Goal: Task Accomplishment & Management: Use online tool/utility

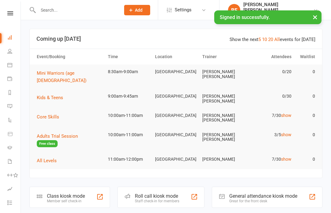
click at [64, 193] on div "Class kiosk mode" at bounding box center [66, 196] width 38 height 6
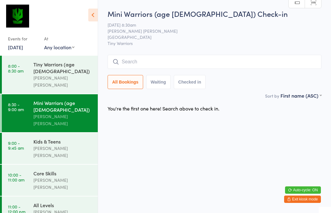
click at [297, 56] on input "search" at bounding box center [214, 62] width 214 height 14
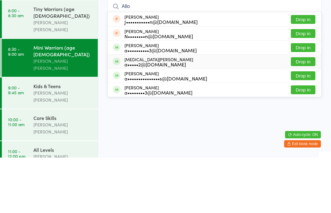
type input "Allo"
click at [317, 110] on div "Allegra Fink a•••••2@gmail.com Drop in" at bounding box center [214, 117] width 213 height 14
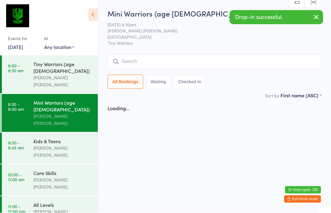
scroll to position [0, 0]
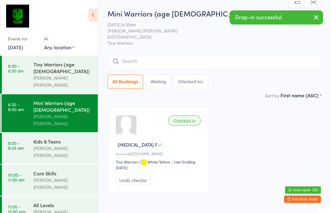
click at [26, 133] on link "9:00 - 9:45 am Kids & Teens Ben Edward" at bounding box center [50, 148] width 96 height 31
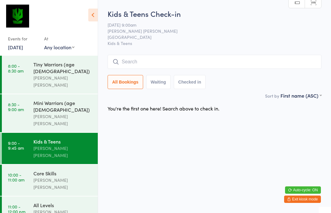
click at [125, 60] on input "search" at bounding box center [214, 62] width 214 height 14
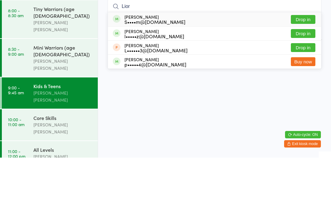
type input "Lior"
click at [157, 75] on div "S••••m@lightchiro.com.au" at bounding box center [154, 77] width 61 height 5
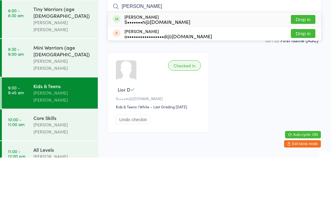
type input "Naomi"
click at [190, 68] on div "Naomi Levin S•••••••n@outlook.com Drop in" at bounding box center [214, 75] width 213 height 14
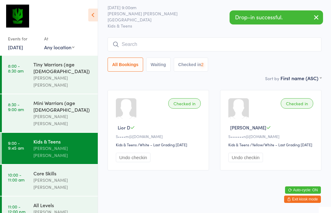
click at [195, 37] on input "search" at bounding box center [214, 44] width 214 height 14
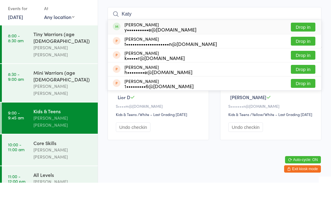
type input "Katy"
click at [136, 50] on div "Katy Toole y••••••••••e@yahoo.com Drop in" at bounding box center [214, 57] width 213 height 14
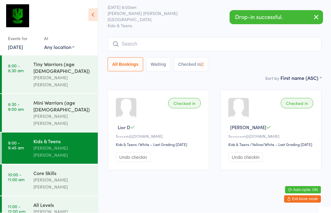
scroll to position [31, 0]
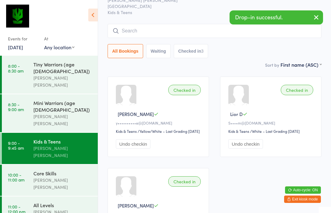
click at [141, 37] on input "search" at bounding box center [214, 31] width 214 height 14
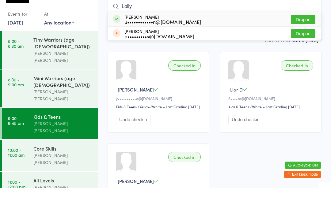
type input "Lolly"
click at [167, 39] on div "Lolly Urquhart u••••••••••••n@gmail.com" at bounding box center [162, 44] width 77 height 10
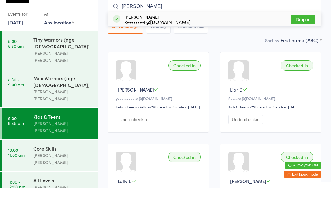
type input "Whitt"
click at [178, 37] on div "Whittaker Ciszewski k••••••••i@gmail.com Drop in" at bounding box center [214, 44] width 213 height 14
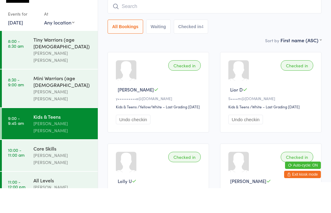
scroll to position [55, 0]
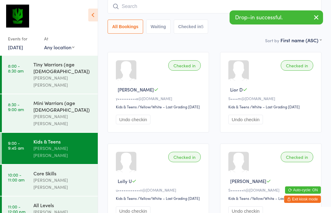
click at [179, 7] on input "search" at bounding box center [214, 6] width 214 height 14
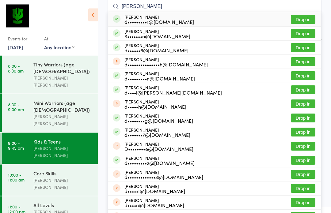
type input "Daniel"
click at [310, 35] on button "Drop in" at bounding box center [302, 33] width 24 height 9
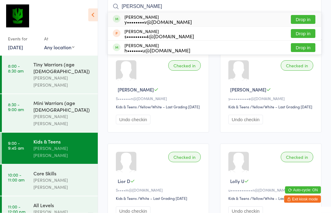
type input "Hugo"
click at [308, 19] on button "Drop in" at bounding box center [302, 19] width 24 height 9
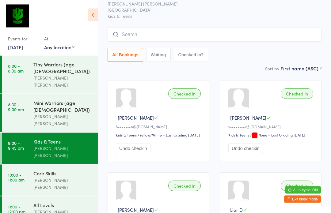
scroll to position [0, 0]
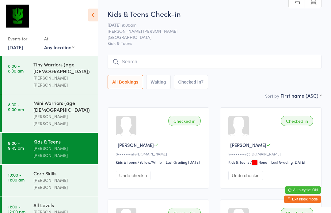
click at [273, 66] on input "search" at bounding box center [214, 62] width 214 height 14
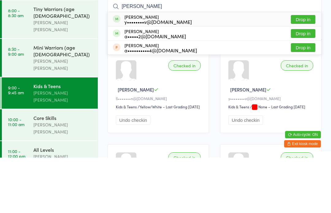
type input "Archer"
click at [141, 75] on div "y••••••••v@gmail.com" at bounding box center [157, 77] width 67 height 5
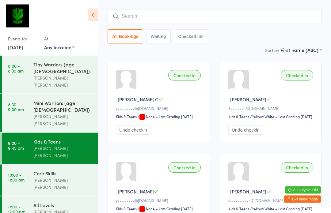
scroll to position [43, 0]
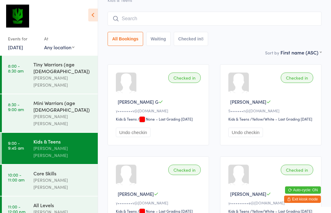
click at [269, 23] on input "search" at bounding box center [214, 19] width 214 height 14
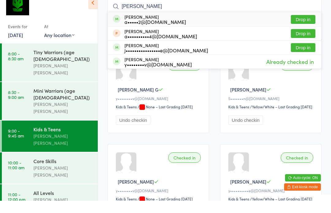
type input "Asher"
click at [152, 32] on div "a•••••2@gmail.com" at bounding box center [155, 34] width 62 height 5
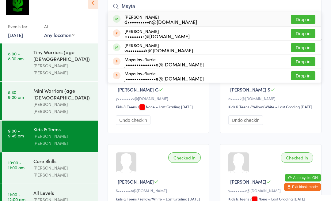
type input "Mayta"
click at [307, 27] on button "Drop in" at bounding box center [302, 31] width 24 height 9
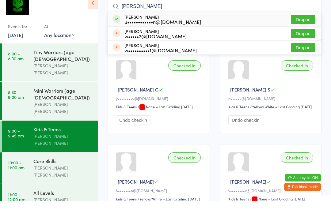
type input "Wren"
click at [163, 32] on div "u••••••••••••n@gmail.com" at bounding box center [162, 34] width 77 height 5
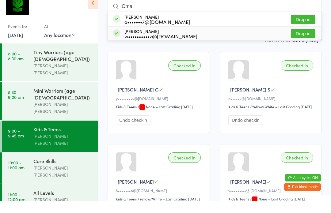
type input "Oma"
click at [180, 46] on div "w••••••••••z@gmail.com" at bounding box center [160, 48] width 73 height 5
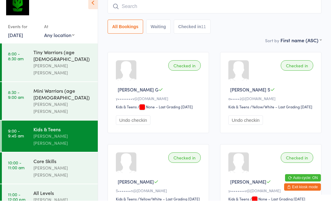
scroll to position [55, 0]
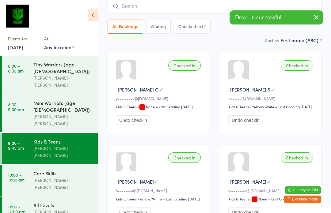
click at [161, 4] on input "search" at bounding box center [214, 6] width 214 height 14
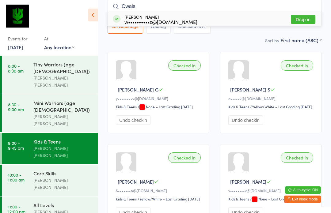
type input "Owais"
click at [299, 21] on button "Drop in" at bounding box center [302, 19] width 24 height 9
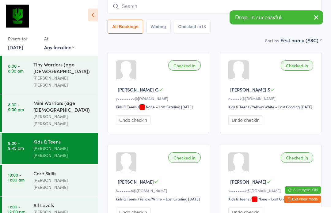
click at [194, 11] on input "search" at bounding box center [214, 6] width 214 height 14
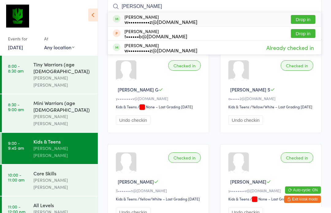
type input "Osman"
click at [302, 21] on button "Drop in" at bounding box center [302, 19] width 24 height 9
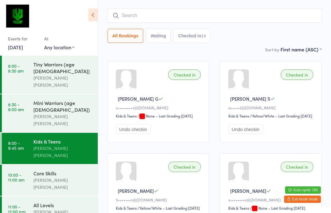
scroll to position [47, 0]
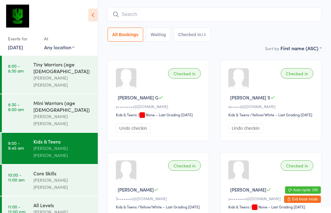
click at [201, 20] on input "search" at bounding box center [214, 14] width 214 height 14
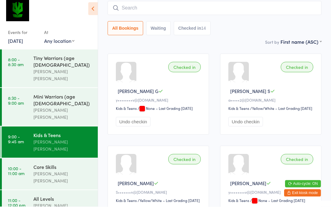
click at [199, 13] on input "search" at bounding box center [214, 14] width 214 height 14
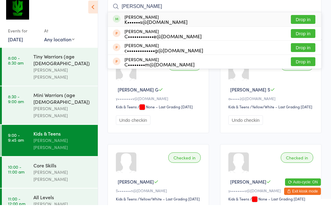
type input "Chloe rockliff"
click at [306, 23] on button "Drop in" at bounding box center [302, 27] width 24 height 9
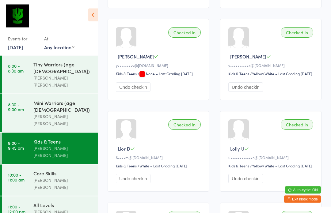
scroll to position [272, 0]
